Goal: Obtain resource: Obtain resource

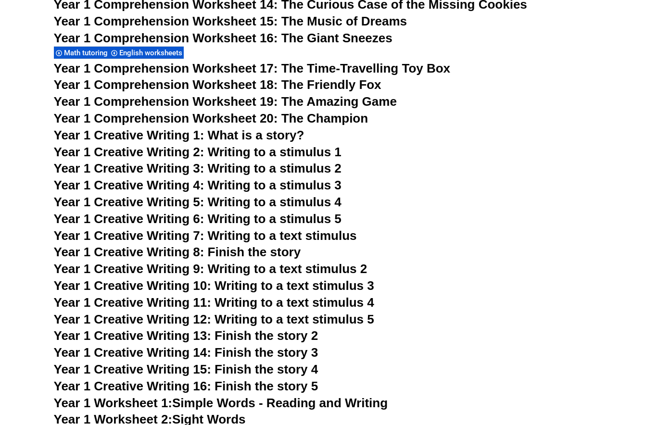
scroll to position [2387, 0]
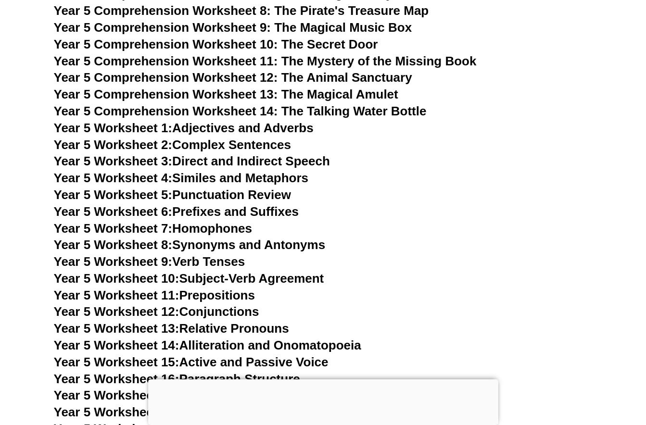
click at [462, 236] on h3 "Year 5 Worksheet 7: Homophones" at bounding box center [323, 229] width 538 height 16
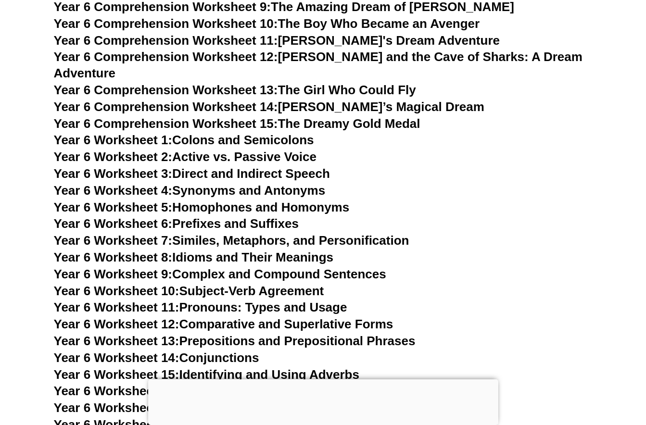
scroll to position [5522, 0]
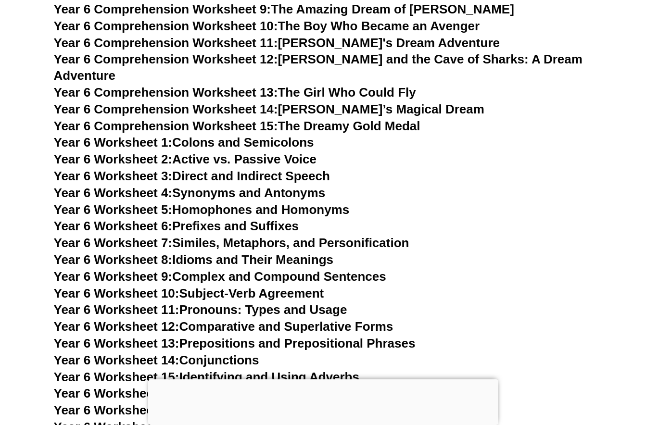
click at [343, 119] on link "Year 6 Comprehension Worksheet 15: The Dreamy Gold Medal" at bounding box center [237, 126] width 366 height 14
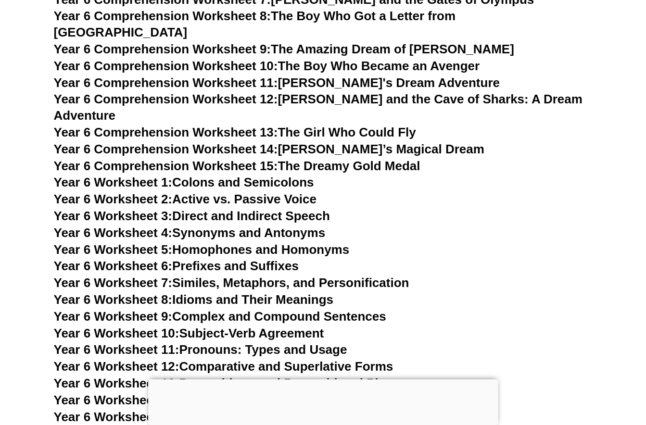
scroll to position [5522, 0]
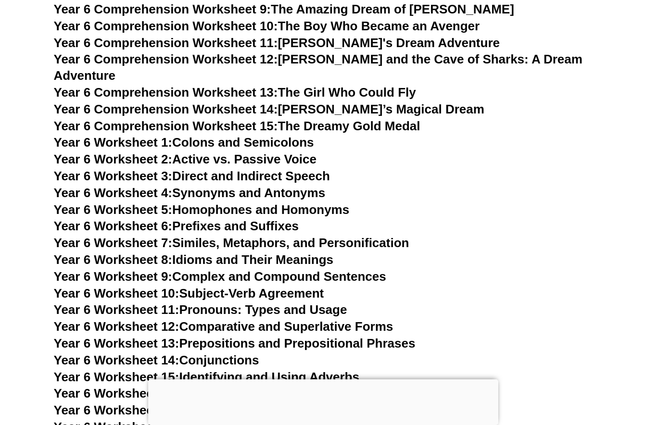
click at [287, 119] on link "Year 6 Comprehension Worksheet 15: The Dreamy Gold Medal" at bounding box center [237, 126] width 366 height 14
